Goal: Task Accomplishment & Management: Manage account settings

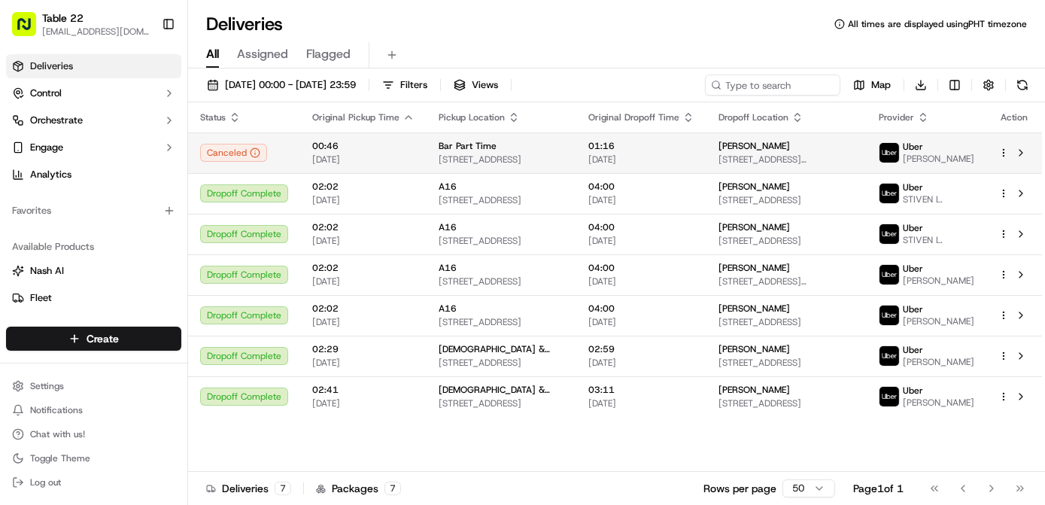
click at [1003, 154] on html "Table 22 nikos@table22.com Toggle Sidebar Deliveries Control Orchestrate Engage…" at bounding box center [522, 252] width 1045 height 505
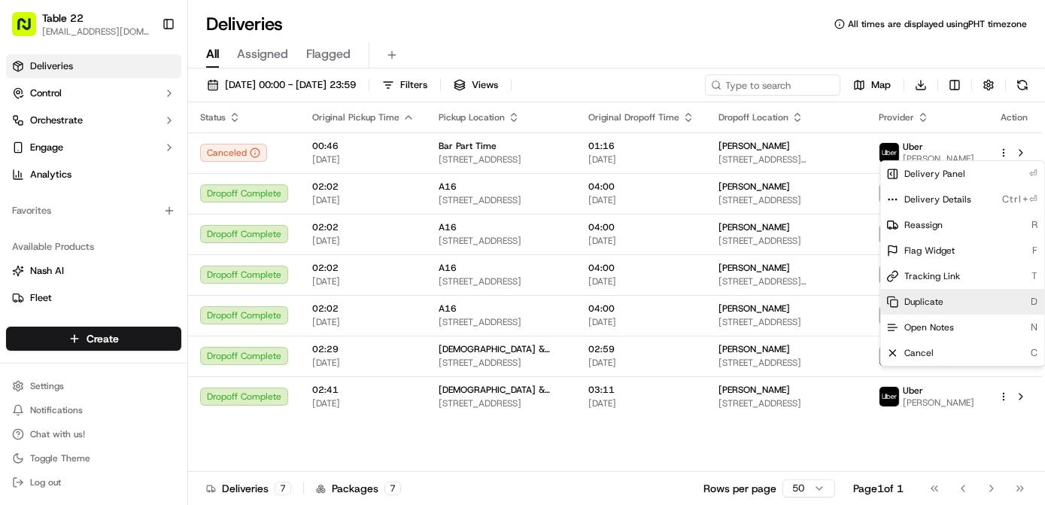
click at [938, 301] on span "Duplicate" at bounding box center [924, 302] width 39 height 12
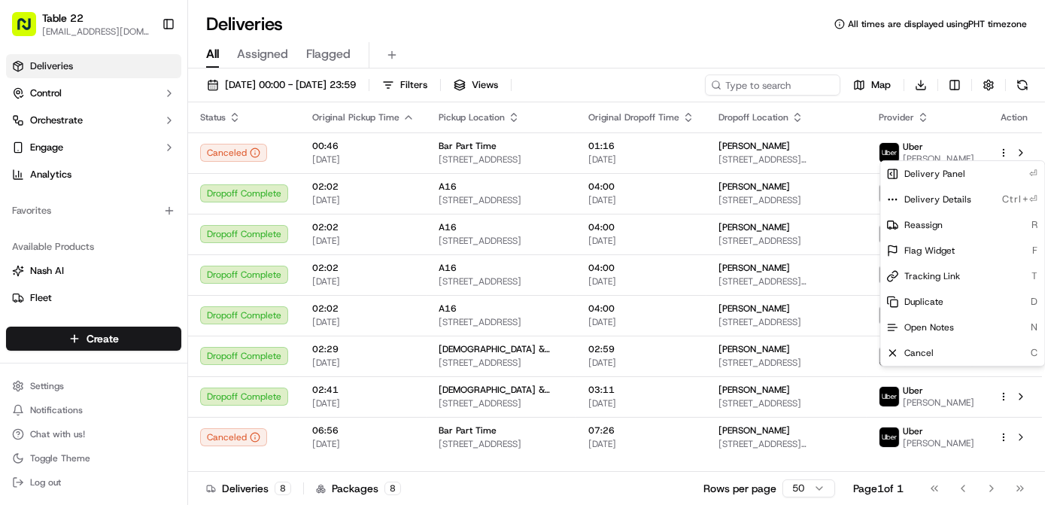
click at [467, 43] on html "Table 22 nikos@table22.com Toggle Sidebar Deliveries Control Orchestrate Engage…" at bounding box center [522, 252] width 1045 height 505
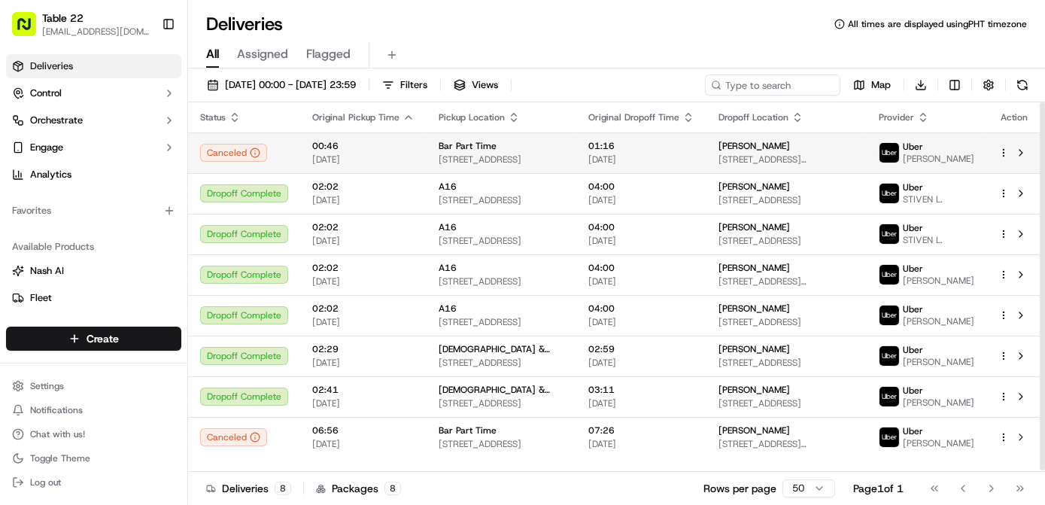
scroll to position [1, 0]
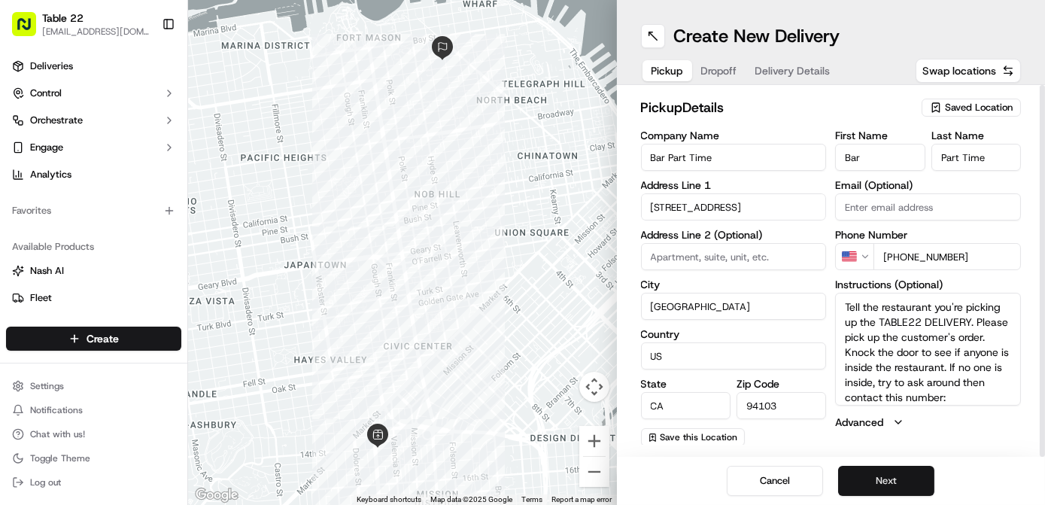
click at [894, 480] on button "Next" at bounding box center [886, 481] width 96 height 30
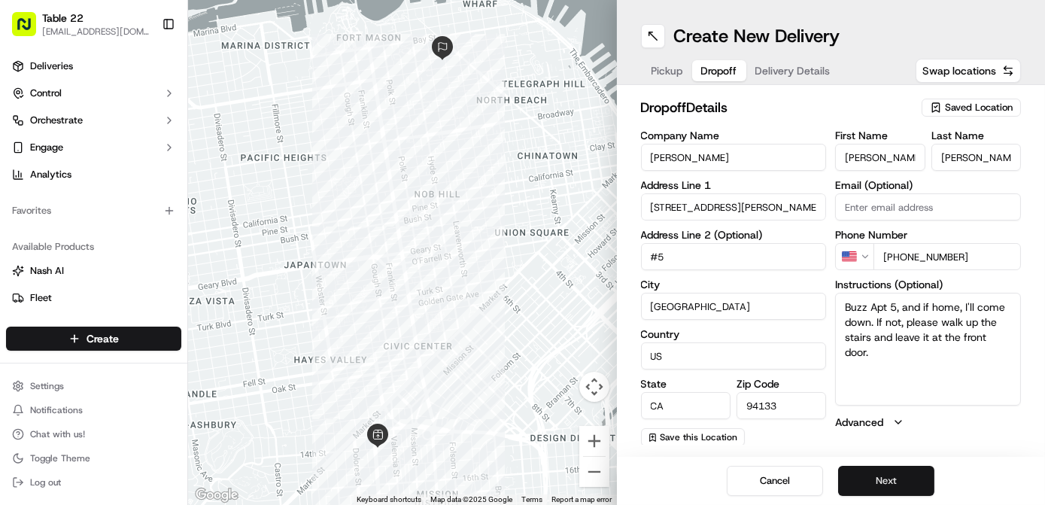
click at [894, 475] on button "Next" at bounding box center [886, 481] width 96 height 30
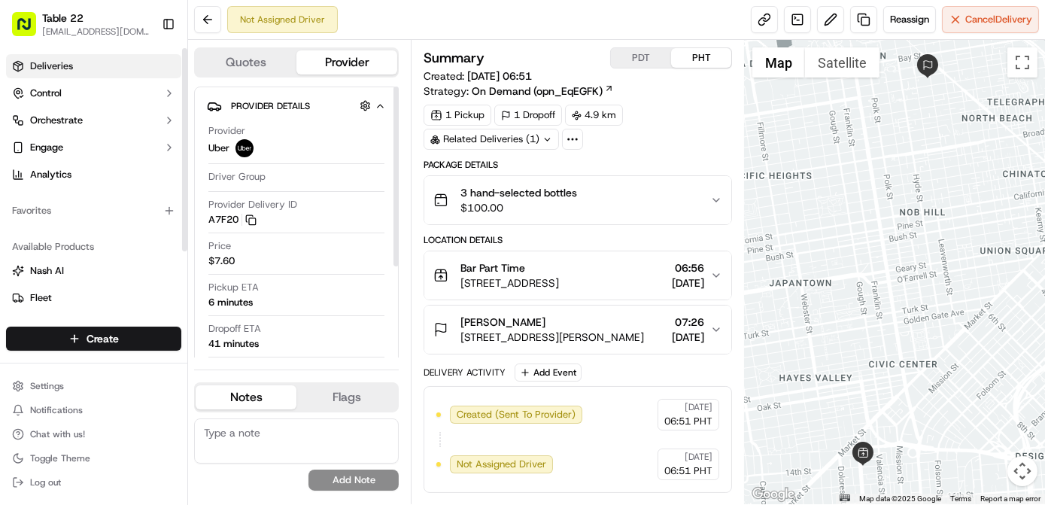
click at [72, 71] on link "Deliveries" at bounding box center [93, 66] width 175 height 24
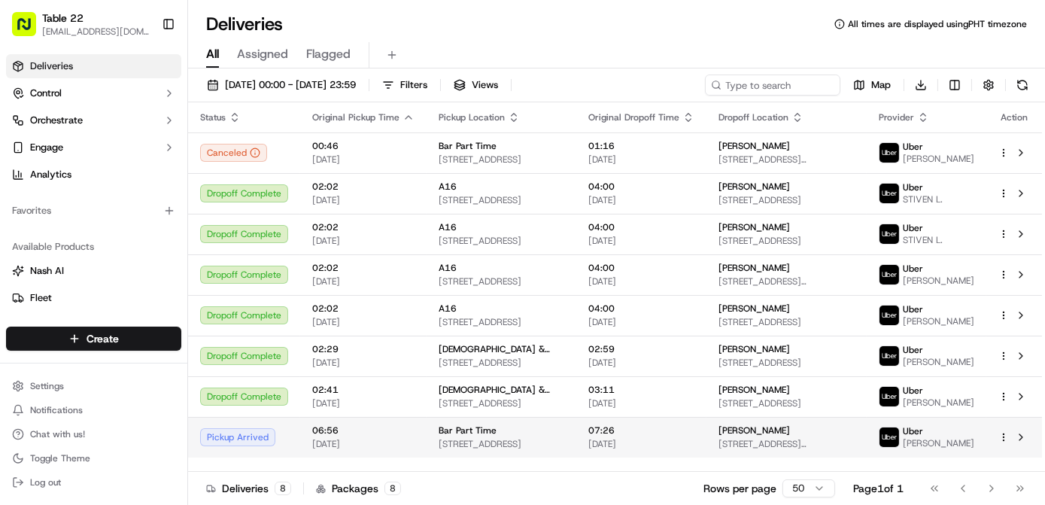
click at [855, 450] on span "[STREET_ADDRESS][PERSON_NAME]" at bounding box center [787, 444] width 136 height 12
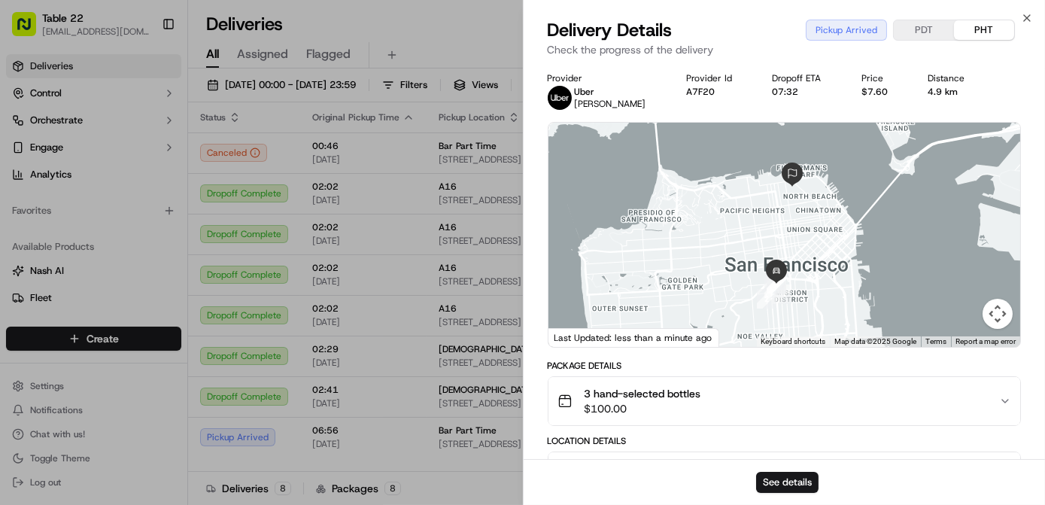
scroll to position [321, 0]
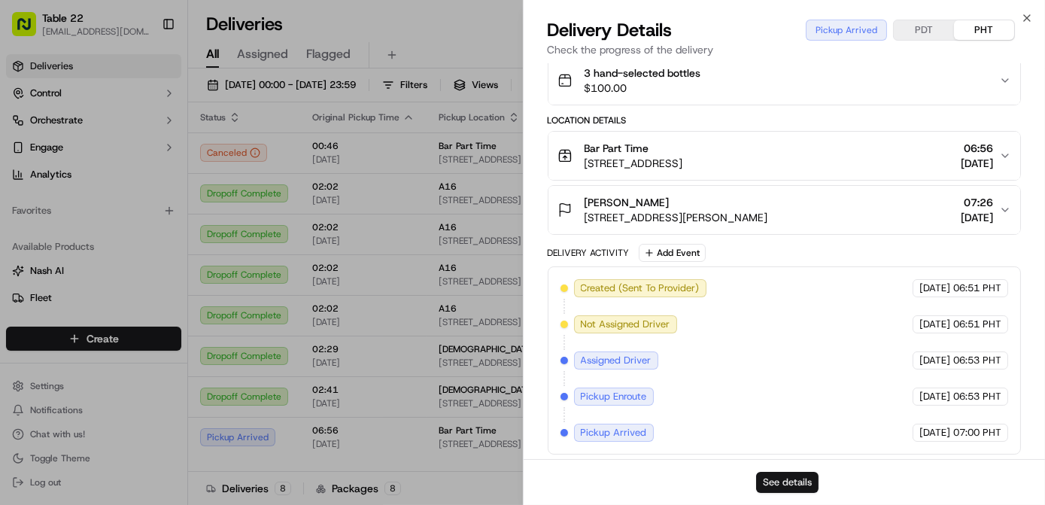
click at [796, 482] on button "See details" at bounding box center [787, 482] width 62 height 21
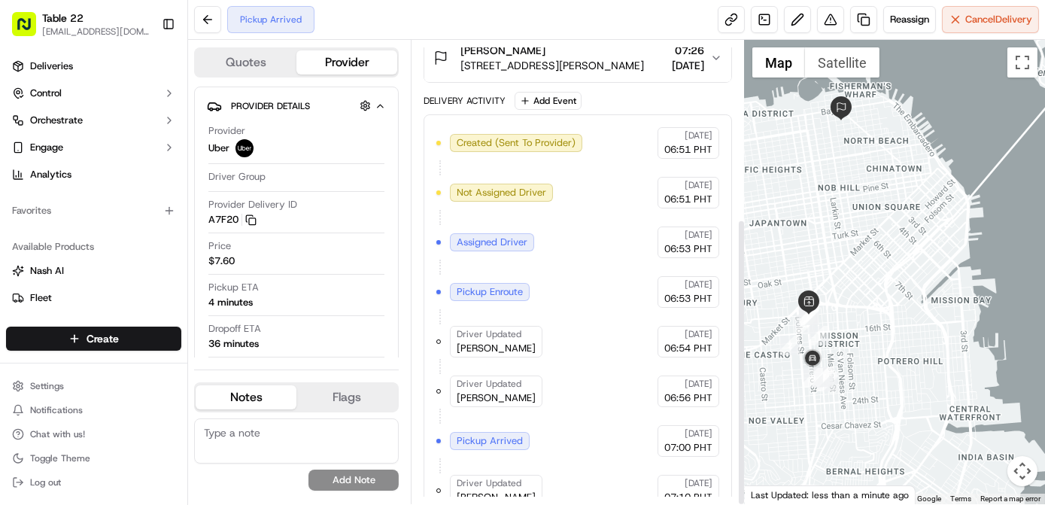
scroll to position [287, 0]
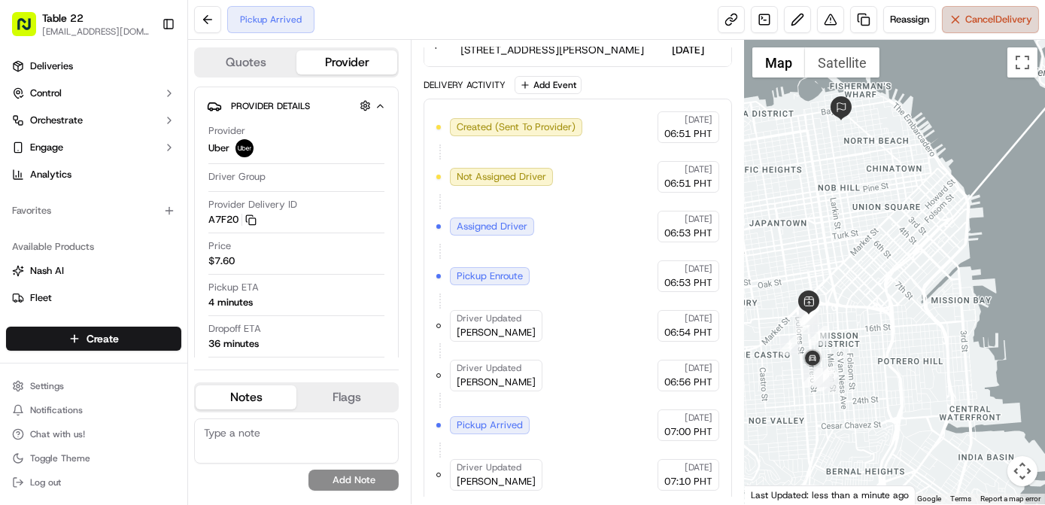
click at [1004, 29] on button "Cancel Delivery" at bounding box center [990, 19] width 97 height 27
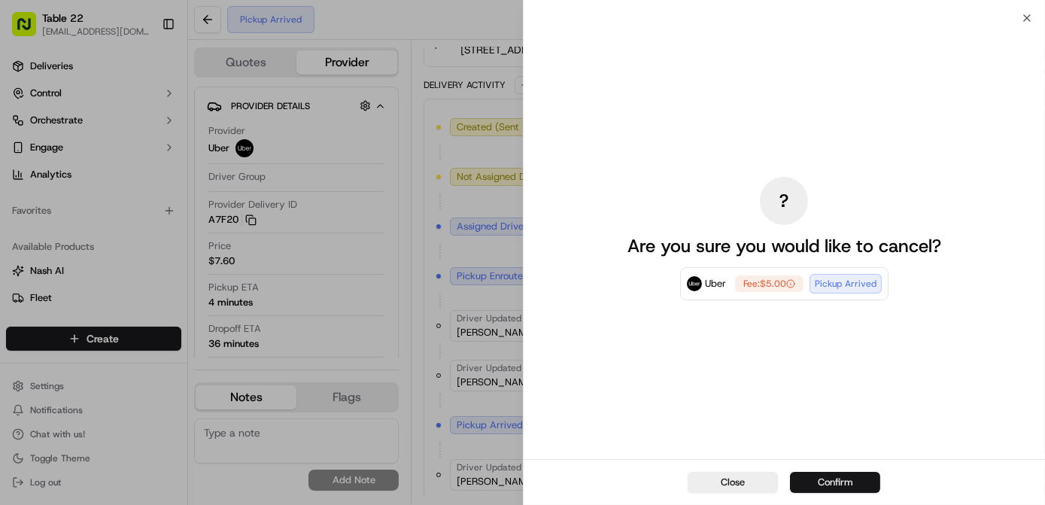
click at [841, 479] on button "Confirm" at bounding box center [835, 482] width 90 height 21
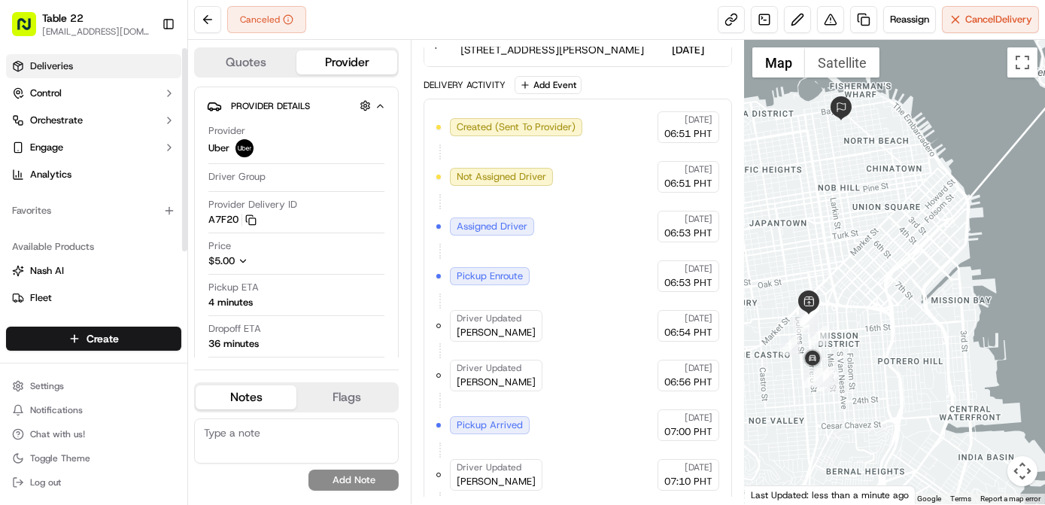
click at [128, 58] on link "Deliveries" at bounding box center [93, 66] width 175 height 24
